Goal: Information Seeking & Learning: Learn about a topic

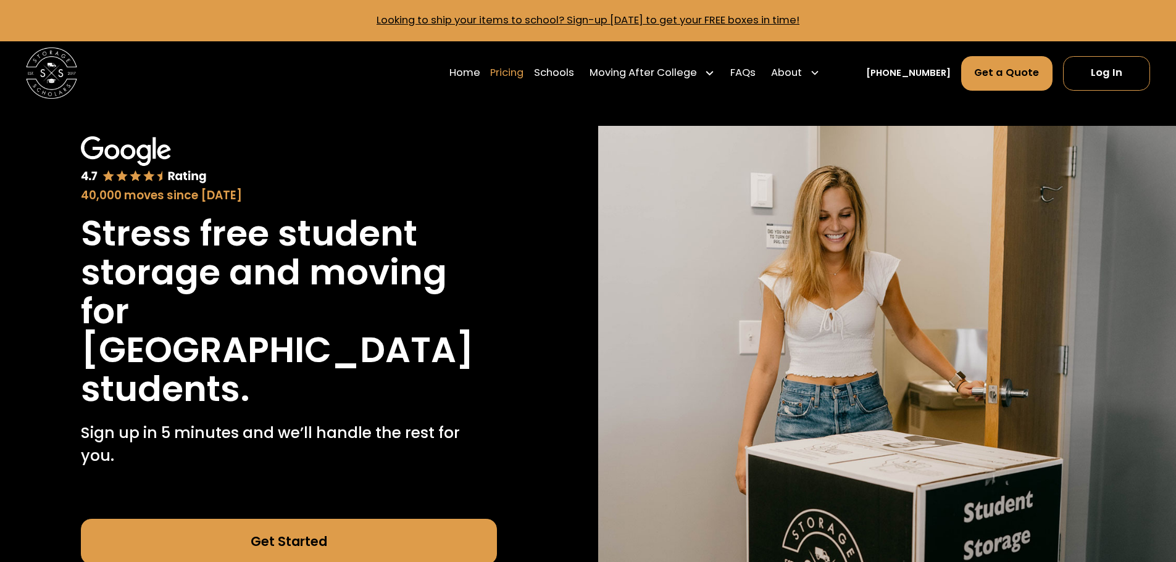
click at [523, 69] on link "Pricing" at bounding box center [506, 73] width 33 height 36
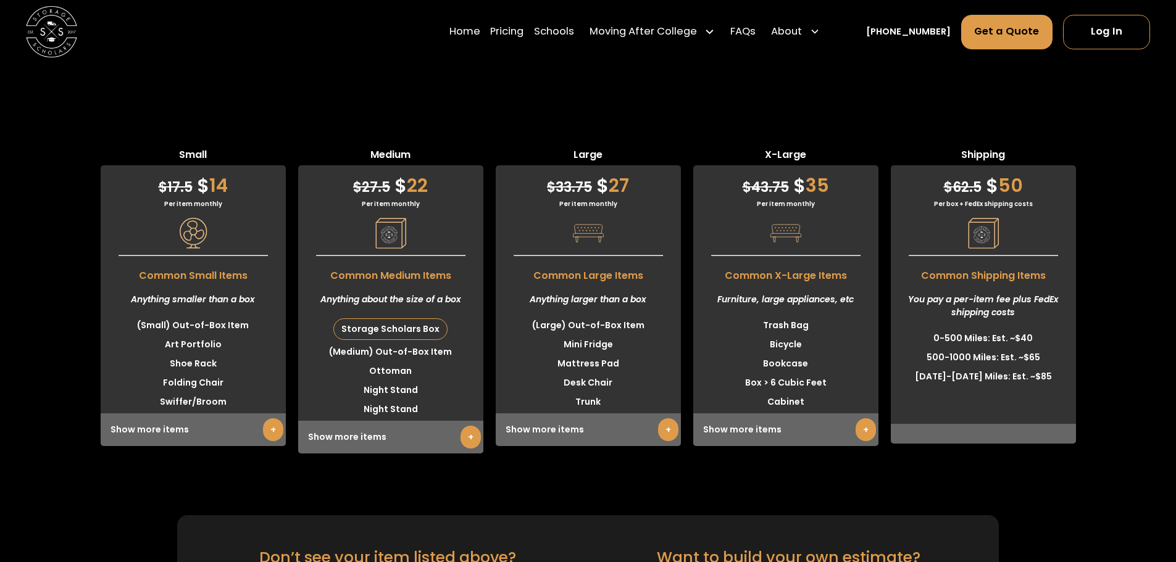
scroll to position [3081, 0]
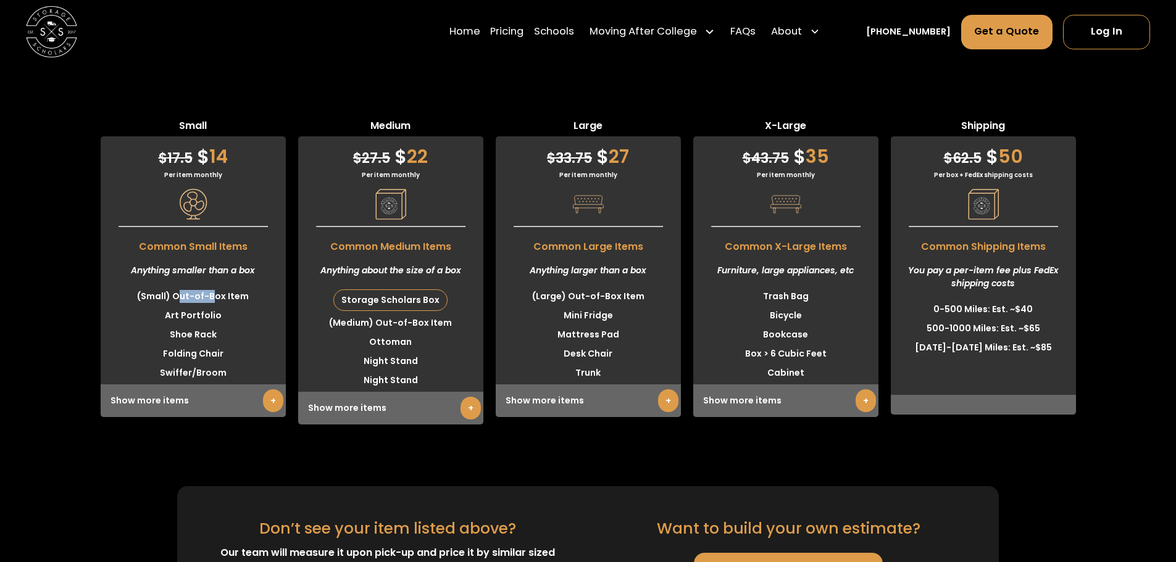
drag, startPoint x: 179, startPoint y: 361, endPoint x: 214, endPoint y: 361, distance: 34.6
click at [214, 306] on li "(Small) Out-of-Box Item" at bounding box center [193, 296] width 185 height 19
drag, startPoint x: 323, startPoint y: 332, endPoint x: 448, endPoint y: 332, distance: 125.3
click at [448, 287] on div "Anything about the size of a box" at bounding box center [390, 270] width 185 height 33
click at [409, 287] on div "Anything about the size of a box" at bounding box center [390, 270] width 185 height 33
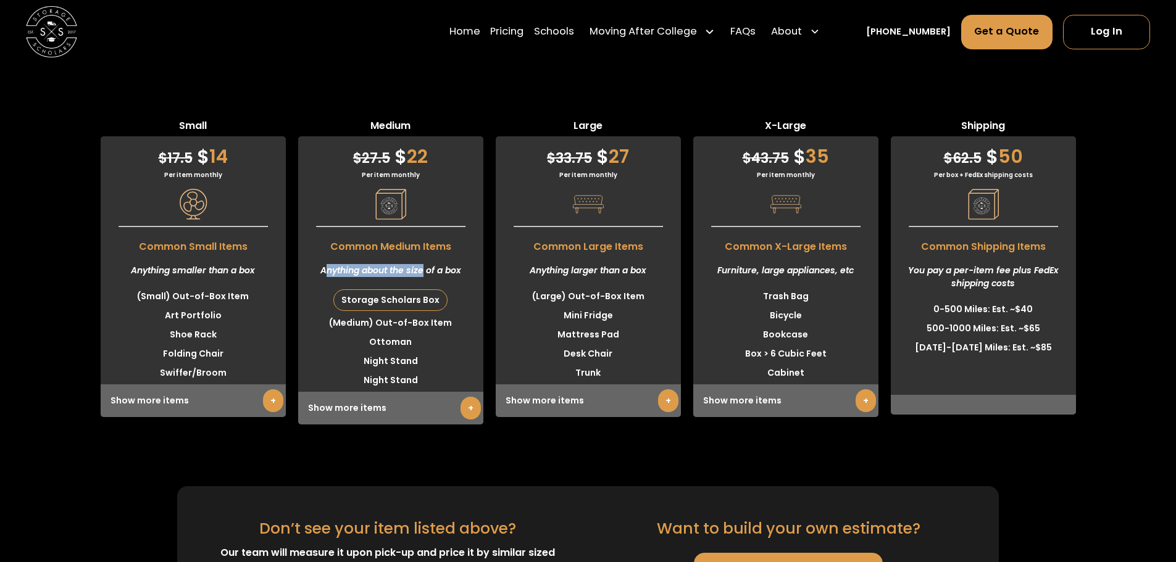
drag, startPoint x: 328, startPoint y: 336, endPoint x: 427, endPoint y: 335, distance: 98.8
click at [423, 287] on div "Anything about the size of a box" at bounding box center [390, 270] width 185 height 33
click at [438, 287] on div "Anything about the size of a box" at bounding box center [390, 270] width 185 height 33
drag, startPoint x: 334, startPoint y: 336, endPoint x: 419, endPoint y: 333, distance: 85.2
click at [419, 287] on div "Anything about the size of a box" at bounding box center [390, 270] width 185 height 33
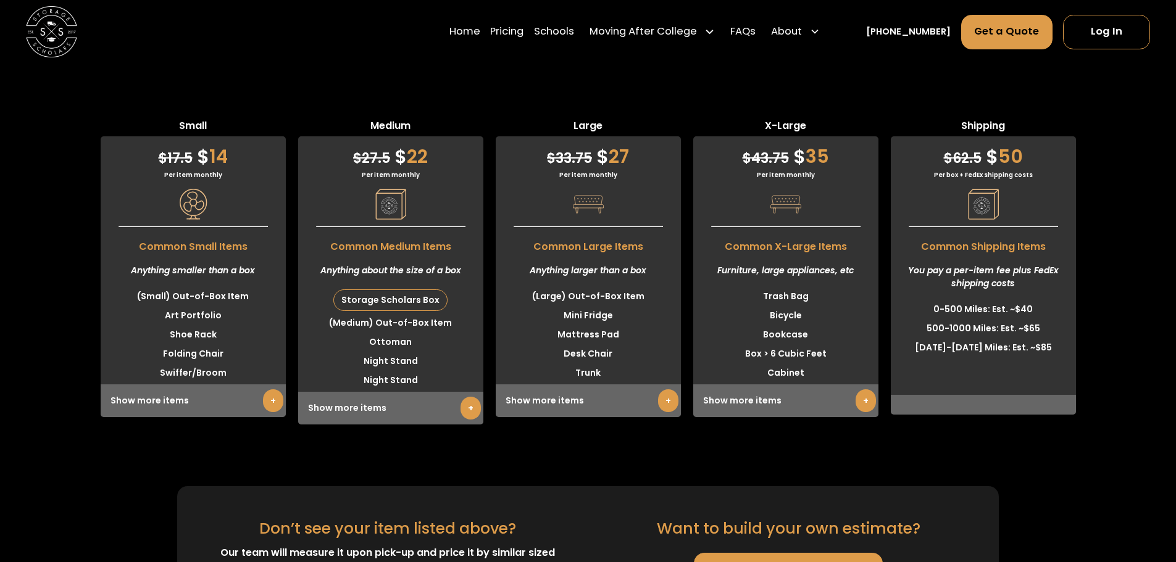
click at [432, 287] on div "Anything about the size of a box" at bounding box center [390, 270] width 185 height 33
click at [473, 420] on link "+" at bounding box center [470, 408] width 20 height 23
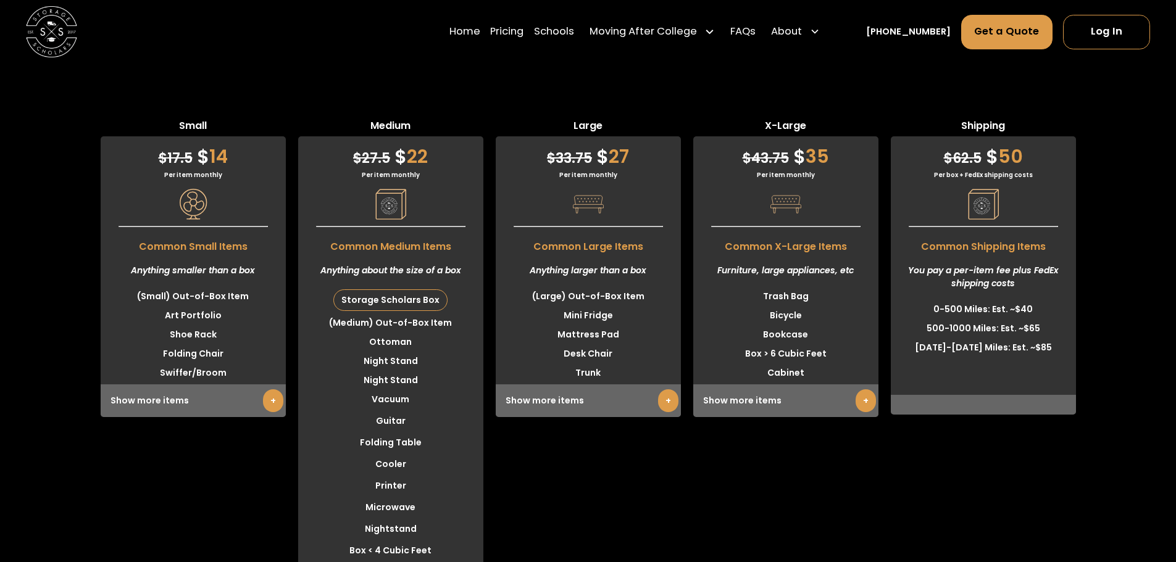
scroll to position [3546, 0]
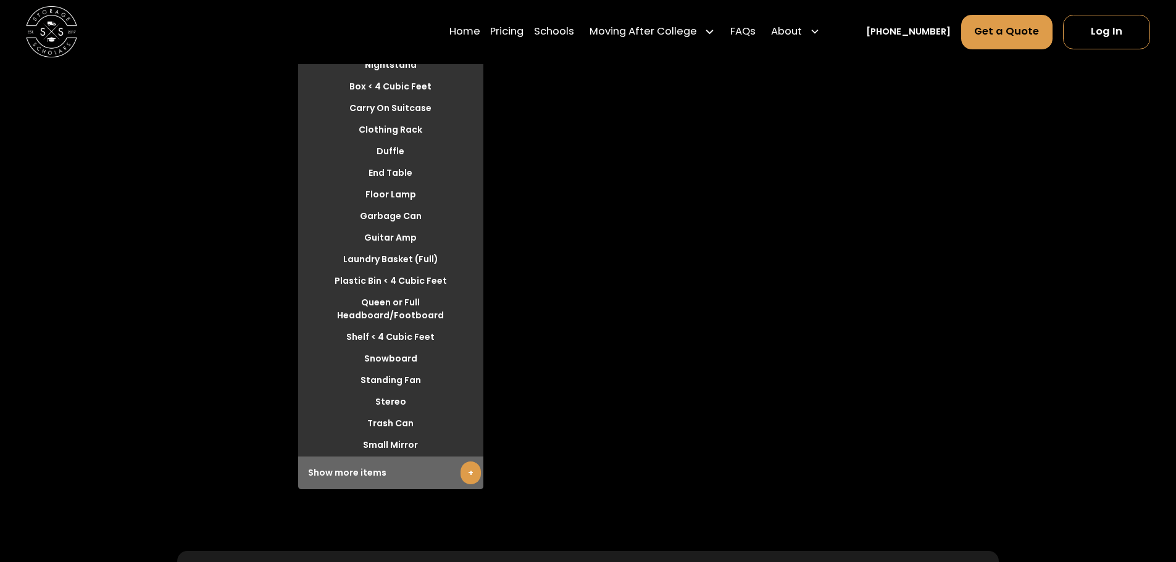
click at [475, 485] on link "+" at bounding box center [470, 473] width 20 height 23
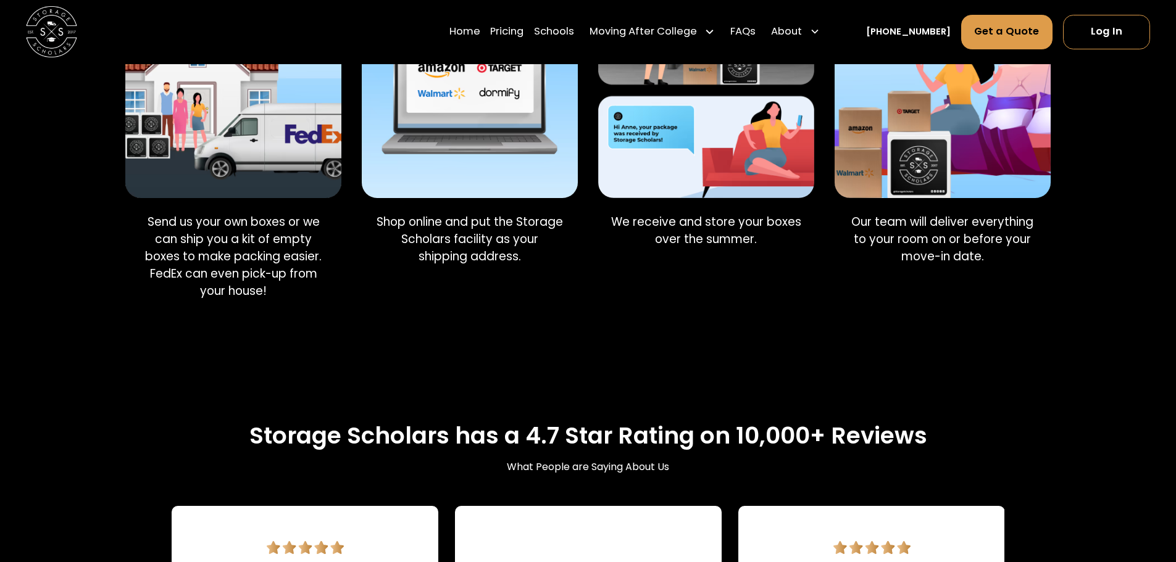
scroll to position [594, 0]
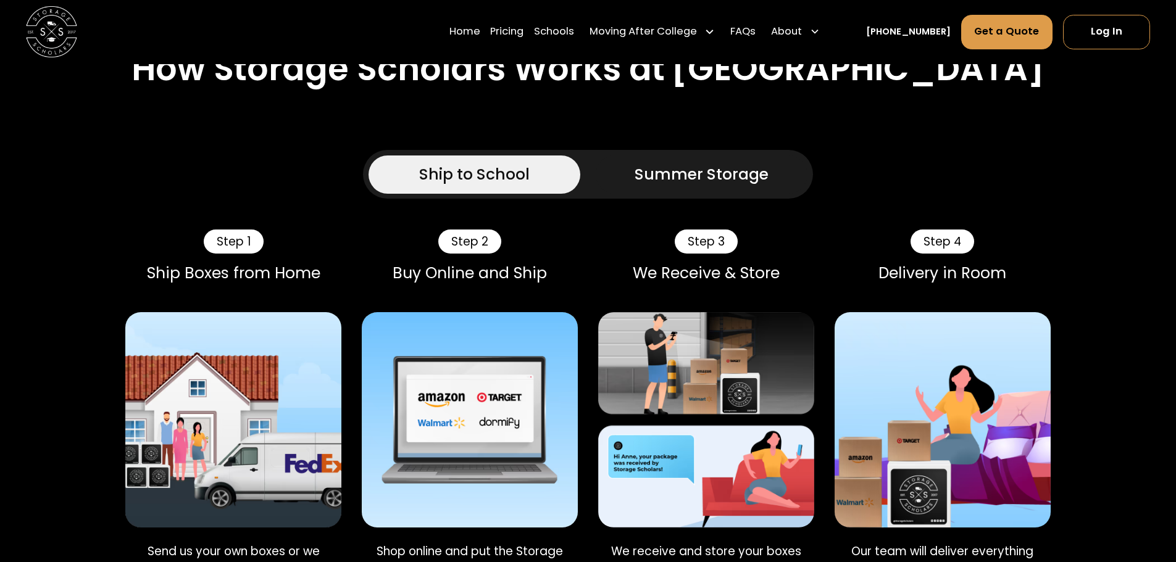
click at [678, 186] on div "Summer Storage" at bounding box center [702, 174] width 134 height 23
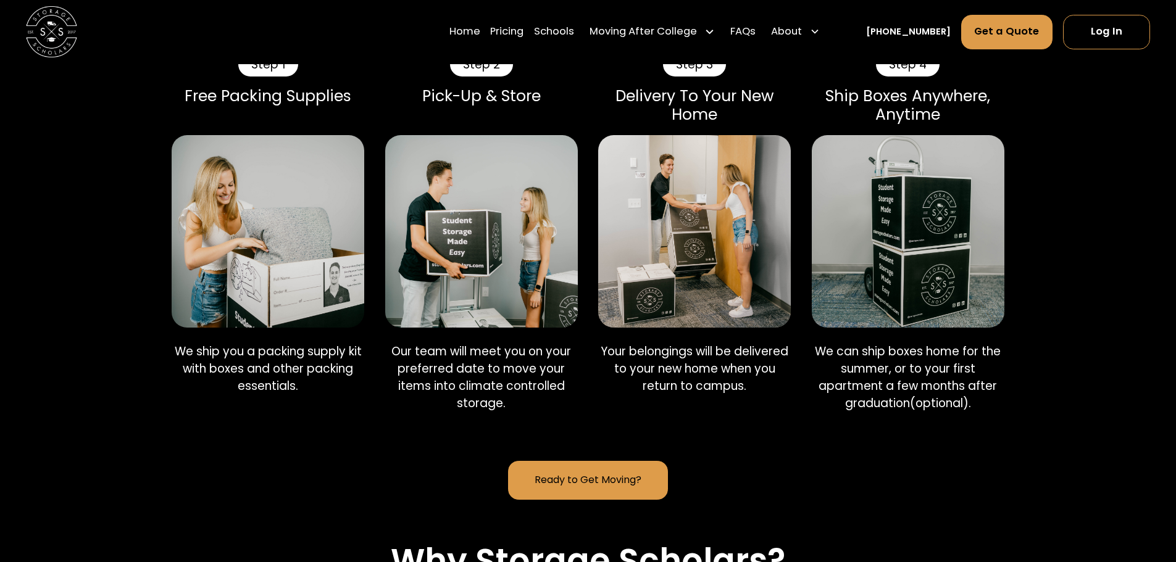
scroll to position [810, 0]
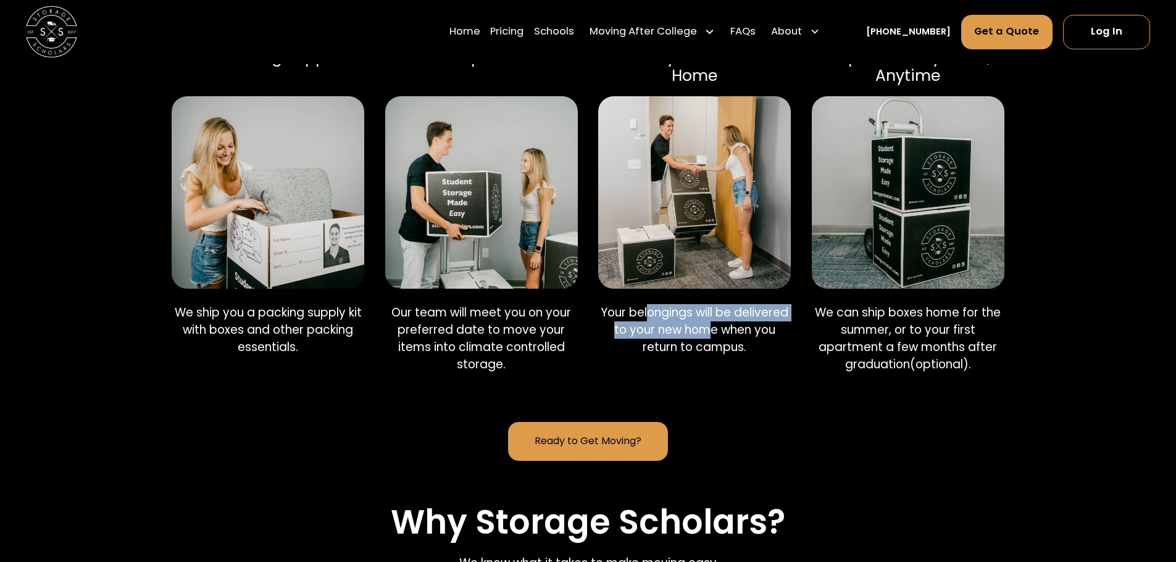
drag, startPoint x: 648, startPoint y: 381, endPoint x: 708, endPoint y: 387, distance: 60.7
click at [708, 356] on p "Your belongings will be delivered to your new home when you return to campus." at bounding box center [694, 330] width 193 height 52
click at [684, 356] on p "Your belongings will be delivered to your new home when you return to campus." at bounding box center [694, 330] width 193 height 52
drag, startPoint x: 648, startPoint y: 399, endPoint x: 688, endPoint y: 399, distance: 40.7
click at [688, 356] on p "Your belongings will be delivered to your new home when you return to campus." at bounding box center [694, 330] width 193 height 52
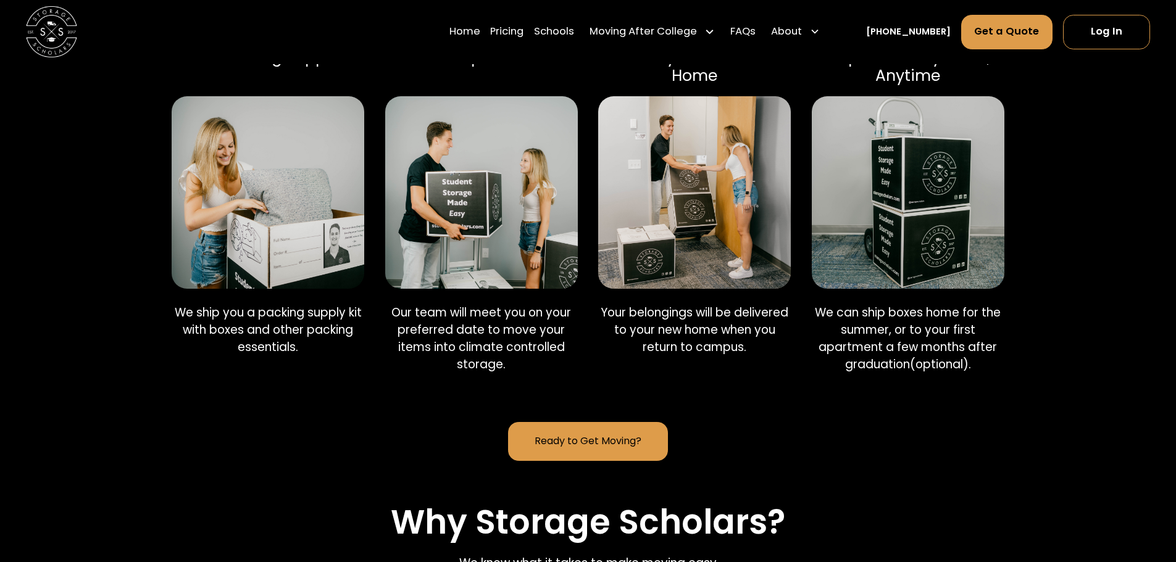
click at [723, 356] on p "Your belongings will be delivered to your new home when you return to campus." at bounding box center [694, 330] width 193 height 52
drag, startPoint x: 849, startPoint y: 409, endPoint x: 928, endPoint y: 413, distance: 79.7
click at [928, 373] on p "We can ship boxes home for the summer, or to your first apartment a few months …" at bounding box center [908, 338] width 193 height 69
click at [944, 373] on p "We can ship boxes home for the summer, or to your first apartment a few months …" at bounding box center [908, 338] width 193 height 69
drag, startPoint x: 851, startPoint y: 416, endPoint x: 943, endPoint y: 414, distance: 92.0
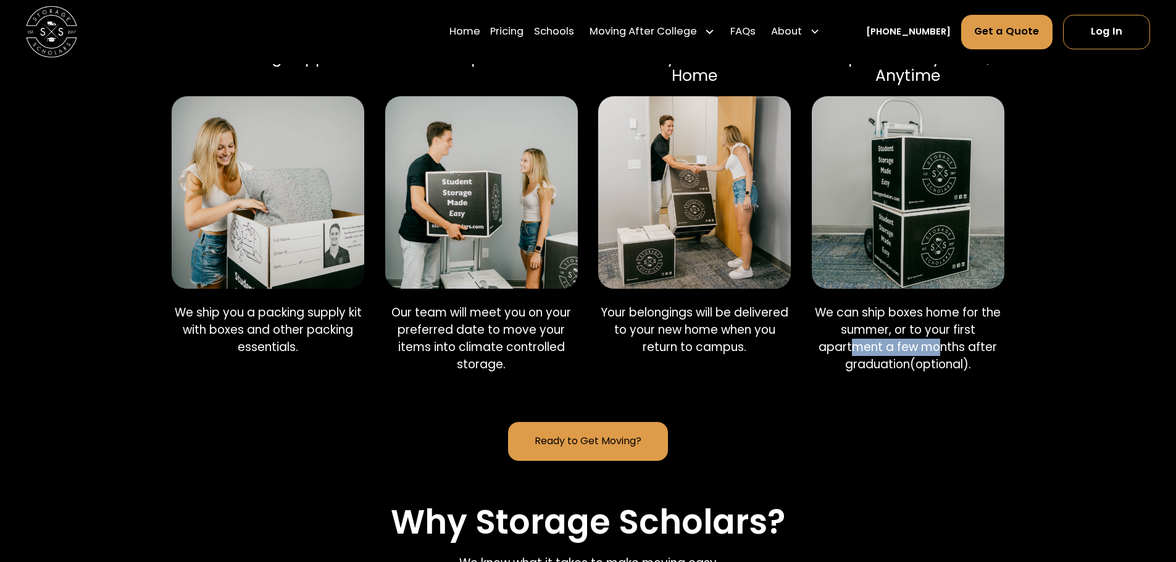
click at [943, 373] on p "We can ship boxes home for the summer, or to your first apartment a few months …" at bounding box center [908, 338] width 193 height 69
click at [953, 373] on p "We can ship boxes home for the summer, or to your first apartment a few months …" at bounding box center [908, 338] width 193 height 69
drag, startPoint x: 828, startPoint y: 385, endPoint x: 920, endPoint y: 381, distance: 92.7
click at [920, 373] on p "We can ship boxes home for the summer, or to your first apartment a few months …" at bounding box center [908, 338] width 193 height 69
click at [957, 373] on p "We can ship boxes home for the summer, or to your first apartment a few months …" at bounding box center [908, 338] width 193 height 69
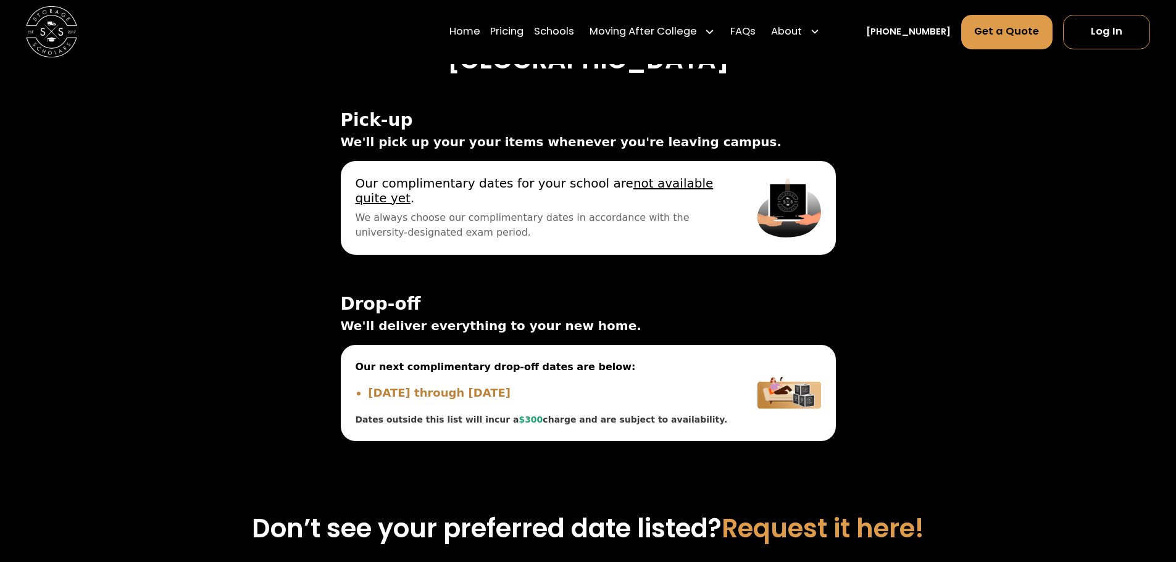
scroll to position [4448, 0]
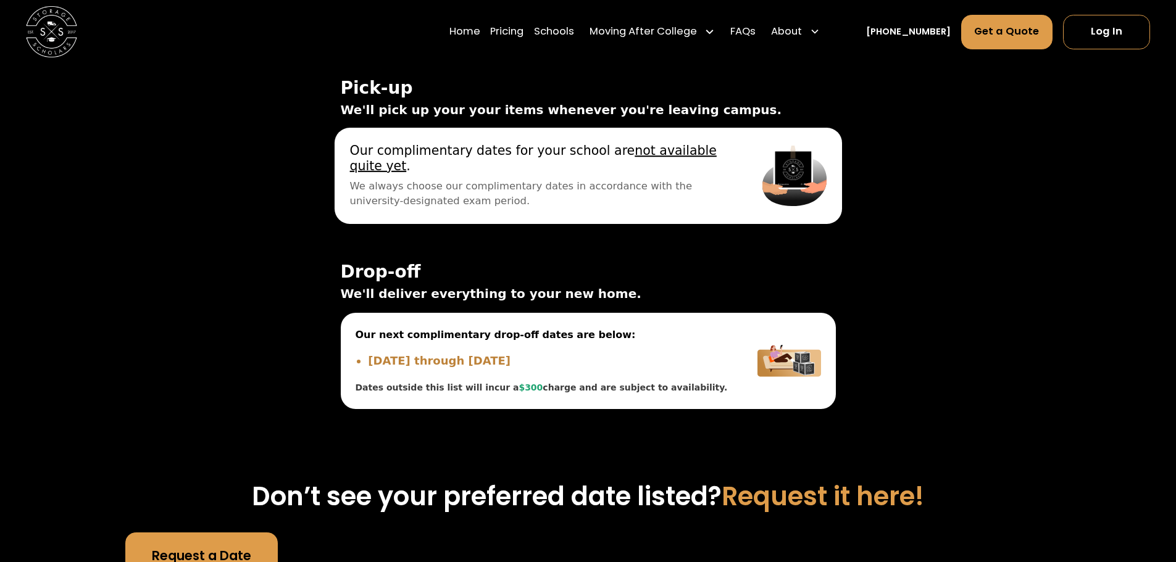
drag, startPoint x: 406, startPoint y: 252, endPoint x: 621, endPoint y: 260, distance: 215.0
click at [615, 209] on span "We always choose our complimentary dates in accordance with the university-desi…" at bounding box center [540, 193] width 382 height 30
click at [621, 209] on span "We always choose our complimentary dates in accordance with the university-desi…" at bounding box center [540, 193] width 382 height 30
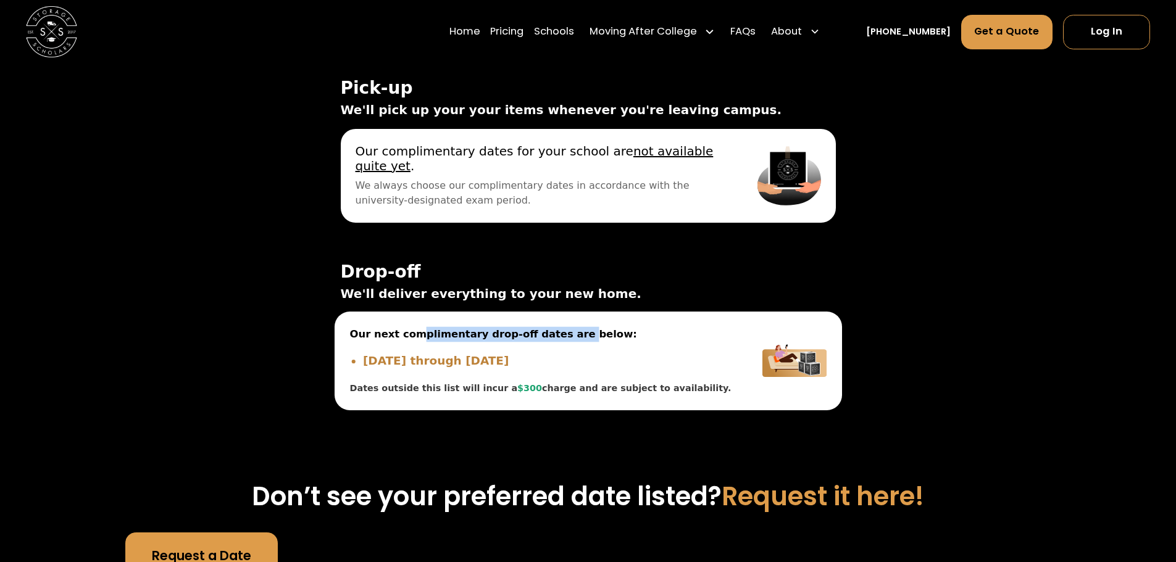
drag, startPoint x: 412, startPoint y: 401, endPoint x: 577, endPoint y: 402, distance: 164.2
click at [554, 342] on span "Our next complimentary drop-off dates are below:" at bounding box center [540, 334] width 382 height 15
click at [579, 342] on span "Our next complimentary drop-off dates are below:" at bounding box center [540, 334] width 382 height 15
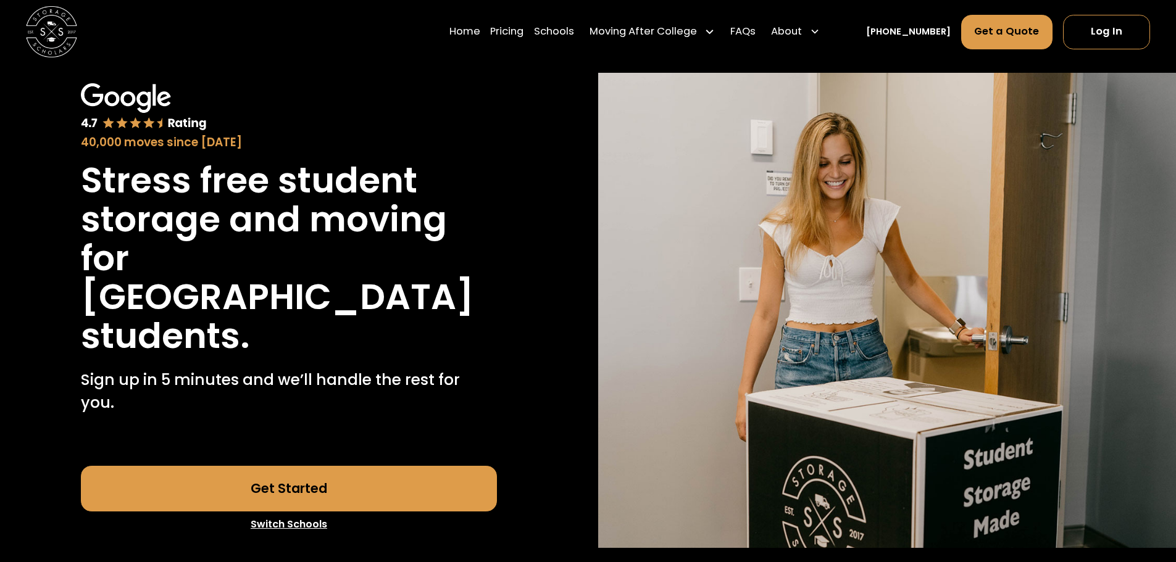
scroll to position [0, 0]
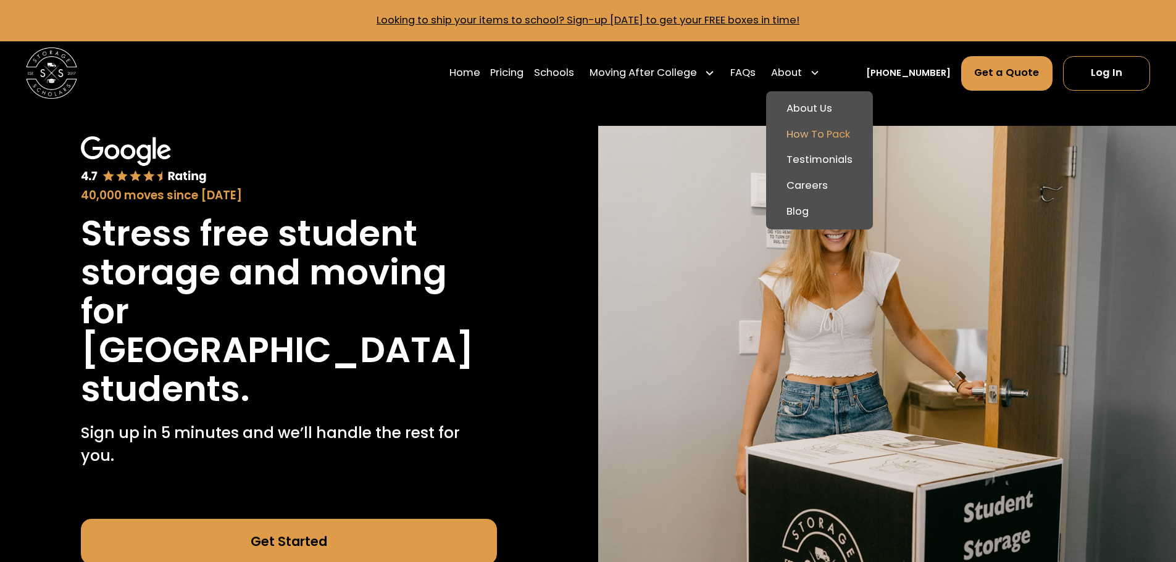
click at [831, 136] on link "How To Pack" at bounding box center [819, 135] width 97 height 26
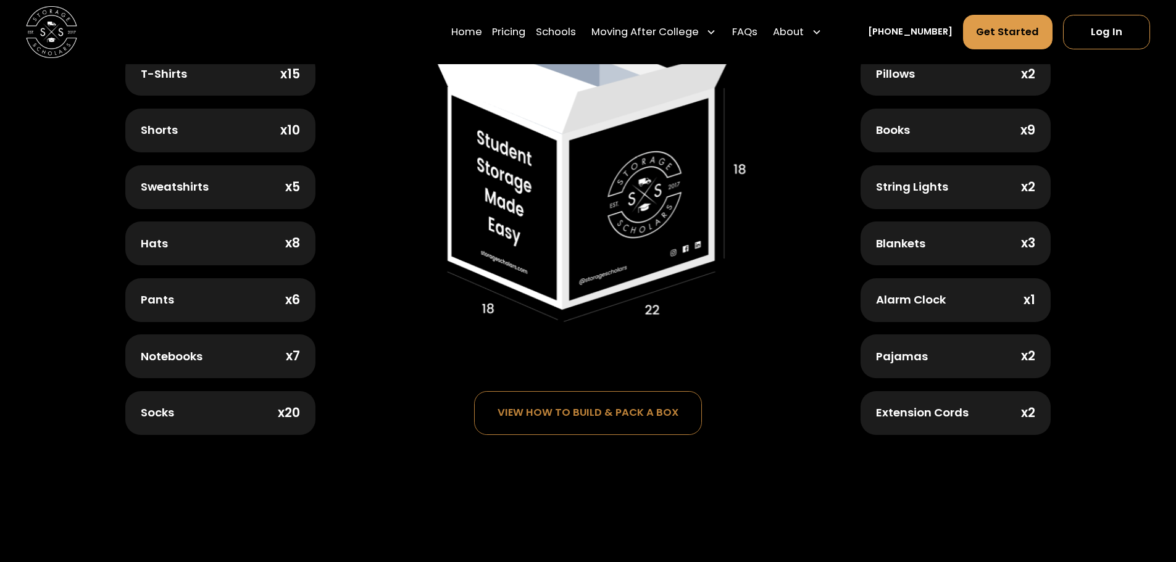
scroll to position [678, 0]
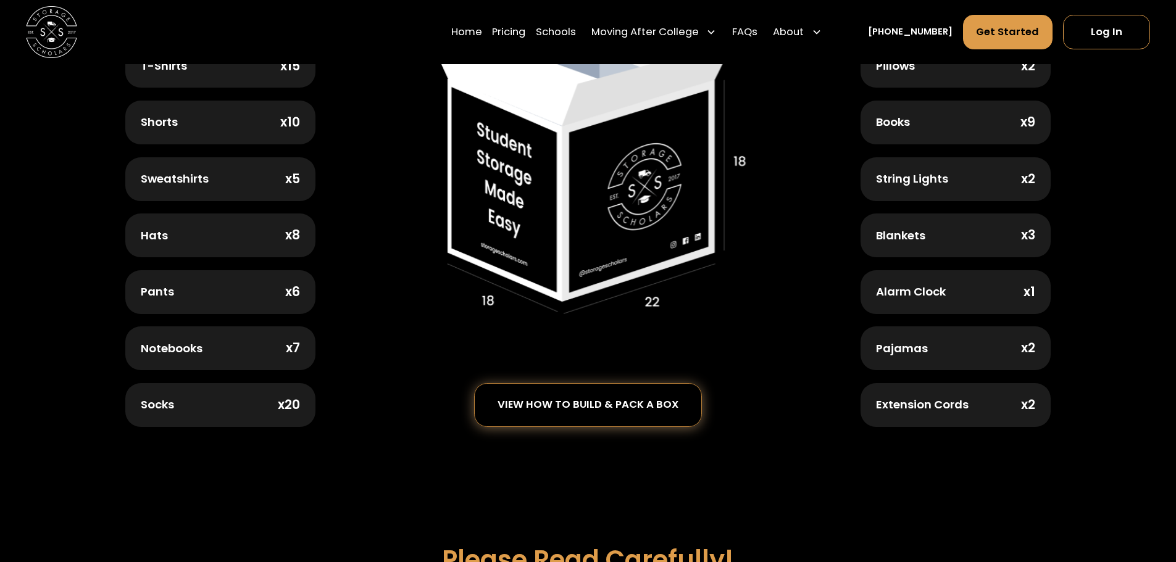
click at [577, 410] on div "view how to build & pack a box" at bounding box center [588, 405] width 227 height 42
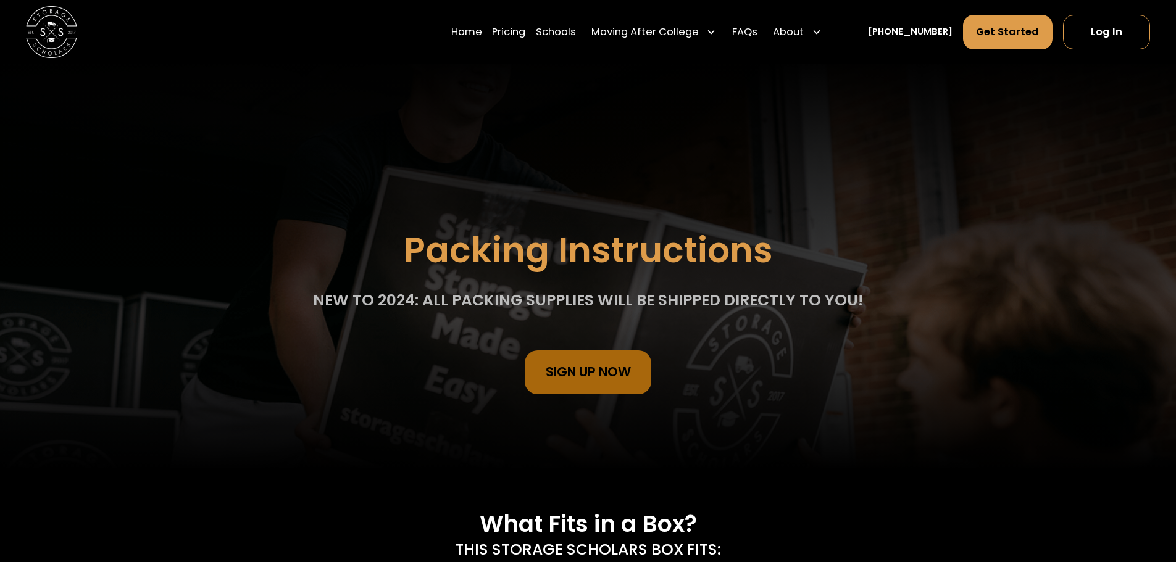
scroll to position [0, 0]
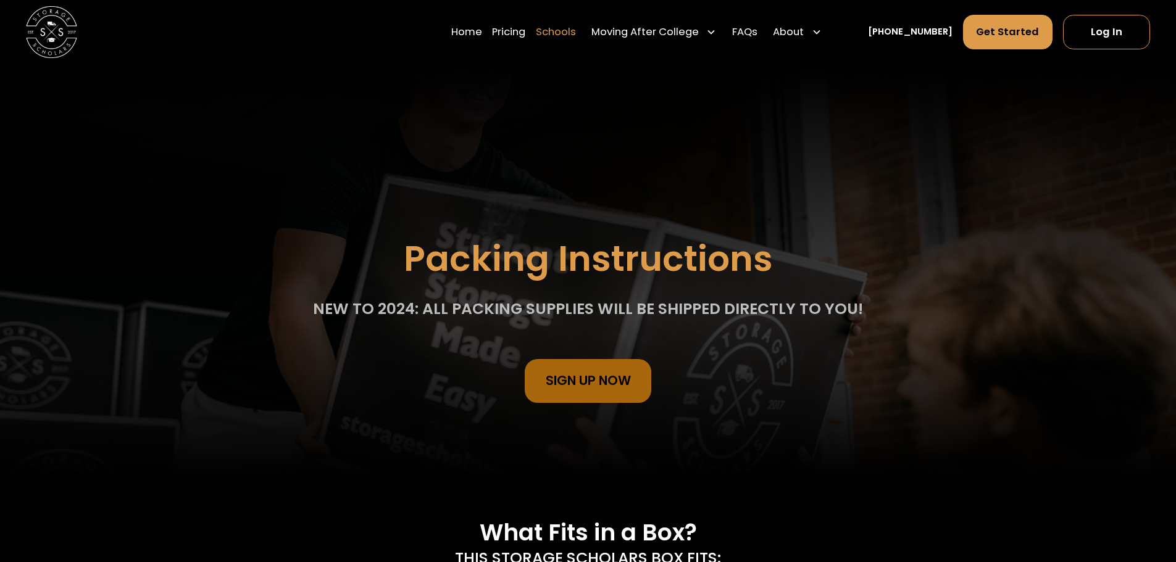
click at [576, 30] on link "Schools" at bounding box center [556, 32] width 40 height 36
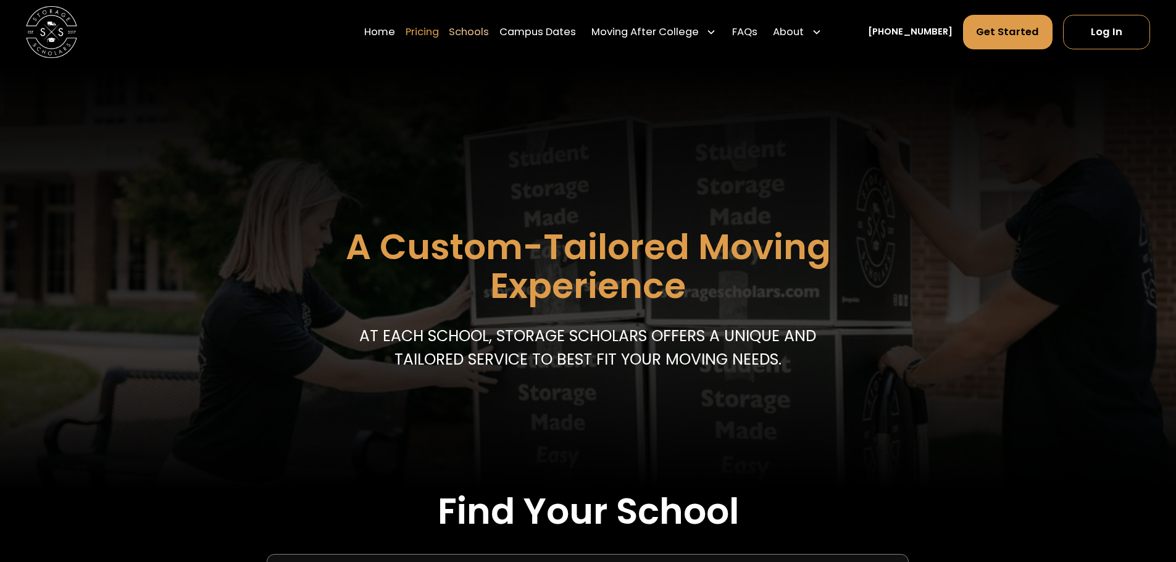
click at [439, 28] on link "Pricing" at bounding box center [422, 32] width 33 height 36
